Goal: Information Seeking & Learning: Learn about a topic

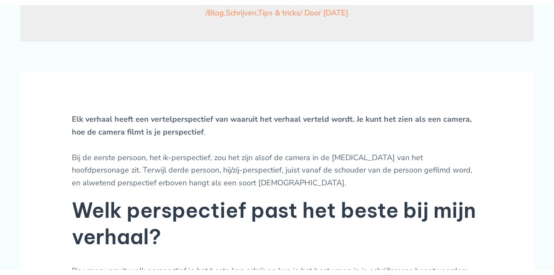
scroll to position [265, 0]
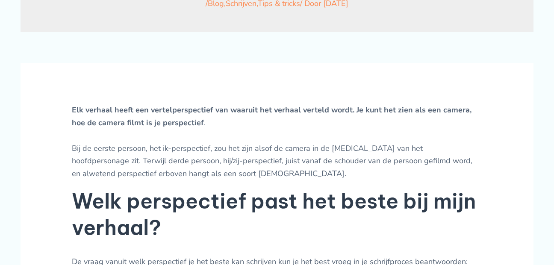
click at [231, 115] on strong "Elk verhaal heeft een vertelperspectief van waaruit het verhaal verteld wordt. …" at bounding box center [271, 116] width 399 height 23
drag, startPoint x: 73, startPoint y: 108, endPoint x: 84, endPoint y: 108, distance: 11.5
click at [84, 108] on strong "Elk verhaal heeft een vertelperspectief van waaruit het verhaal verteld wordt. …" at bounding box center [271, 116] width 399 height 23
drag, startPoint x: 84, startPoint y: 108, endPoint x: 54, endPoint y: 113, distance: 30.6
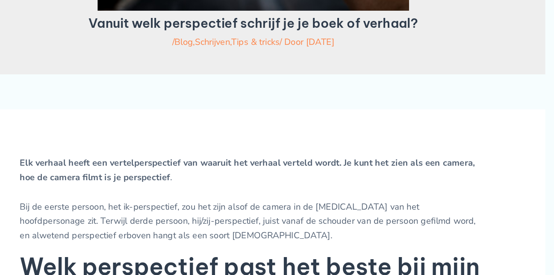
scroll to position [199, 0]
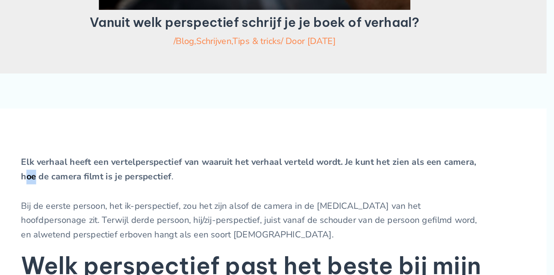
drag, startPoint x: 468, startPoint y: 175, endPoint x: 482, endPoint y: 175, distance: 13.7
drag, startPoint x: 482, startPoint y: 175, endPoint x: 477, endPoint y: 206, distance: 31.5
click at [477, 206] on p "Elk verhaal heeft een vertelperspectief van waaruit het verhaal verteld wordt. …" at bounding box center [277, 208] width 410 height 76
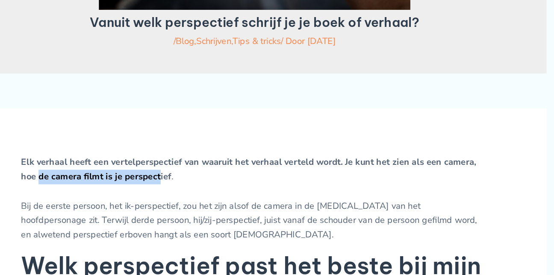
drag, startPoint x: 73, startPoint y: 188, endPoint x: 176, endPoint y: 193, distance: 103.5
click at [176, 193] on strong "Elk verhaal heeft een vertelperspectief van waaruit het verhaal verteld wordt. …" at bounding box center [271, 181] width 399 height 23
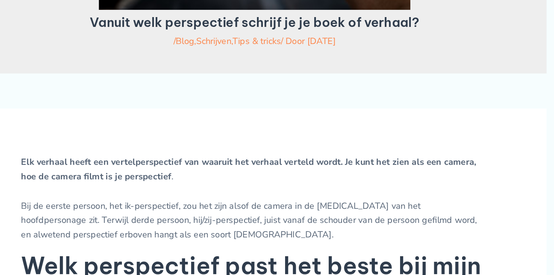
drag, startPoint x: 176, startPoint y: 193, endPoint x: 194, endPoint y: 208, distance: 24.0
click at [194, 208] on p "Elk verhaal heeft een vertelperspectief van waaruit het verhaal verteld wordt. …" at bounding box center [277, 208] width 410 height 76
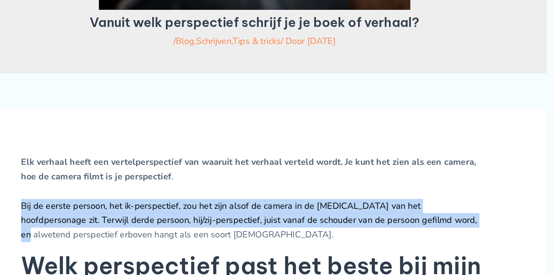
drag, startPoint x: 67, startPoint y: 214, endPoint x: 418, endPoint y: 228, distance: 350.5
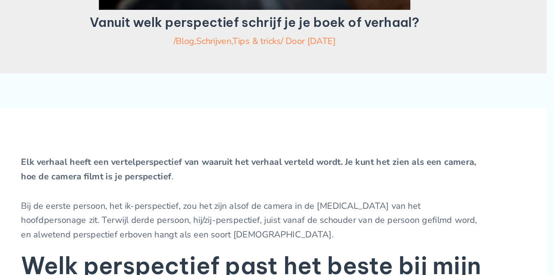
drag, startPoint x: 418, startPoint y: 228, endPoint x: 479, endPoint y: 242, distance: 63.0
click at [479, 242] on p "Elk verhaal heeft een vertelperspectief van waaruit het verhaal verteld wordt. …" at bounding box center [277, 208] width 410 height 76
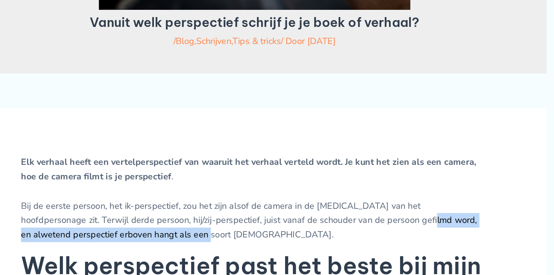
drag, startPoint x: 374, startPoint y: 225, endPoint x: 460, endPoint y: 236, distance: 87.5
click at [460, 236] on p "Elk verhaal heeft een vertelperspectief van waaruit het verhaal verteld wordt. …" at bounding box center [277, 208] width 410 height 76
click at [276, 241] on p "Elk verhaal heeft een vertelperspectief van waaruit het verhaal verteld wordt. …" at bounding box center [277, 208] width 410 height 76
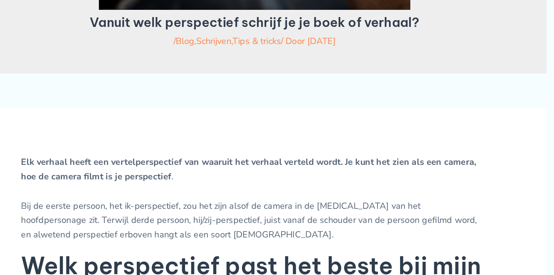
drag, startPoint x: 372, startPoint y: 228, endPoint x: 418, endPoint y: 228, distance: 46.1
click at [418, 228] on p "Elk verhaal heeft een vertelperspectief van waaruit het verhaal verteld wordt. …" at bounding box center [277, 208] width 410 height 76
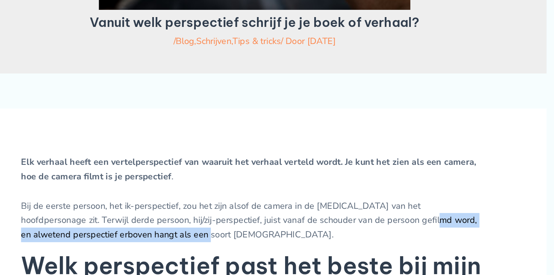
drag, startPoint x: 376, startPoint y: 226, endPoint x: 476, endPoint y: 238, distance: 100.6
click at [476, 238] on p "Elk verhaal heeft een vertelperspectief van waaruit het verhaal verteld wordt. …" at bounding box center [277, 208] width 410 height 76
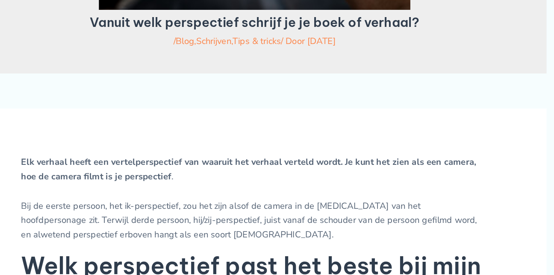
drag, startPoint x: 476, startPoint y: 238, endPoint x: 319, endPoint y: 251, distance: 157.3
drag, startPoint x: 281, startPoint y: 170, endPoint x: 301, endPoint y: 171, distance: 20.1
click at [301, 171] on p "Elk verhaal heeft een vertelperspectief van waaruit het verhaal verteld wordt. …" at bounding box center [277, 208] width 410 height 76
click at [254, 203] on p "Elk verhaal heeft een vertelperspectief van waaruit het verhaal verteld wordt. …" at bounding box center [277, 208] width 410 height 76
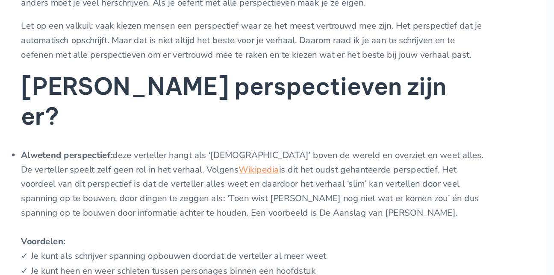
scroll to position [507, 0]
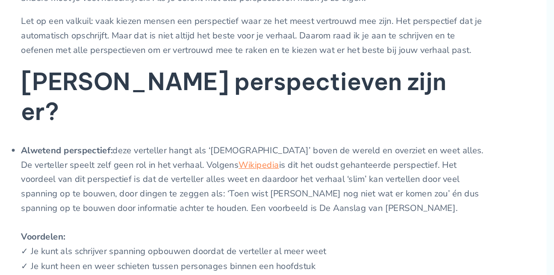
drag, startPoint x: 115, startPoint y: 252, endPoint x: 145, endPoint y: 230, distance: 37.2
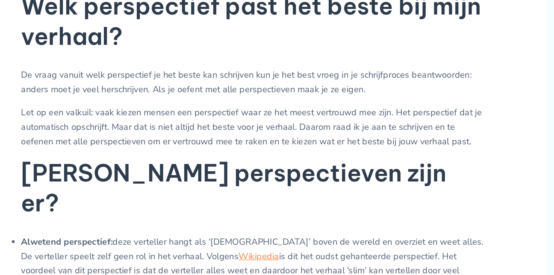
scroll to position [459, 0]
